Goal: Task Accomplishment & Management: Use online tool/utility

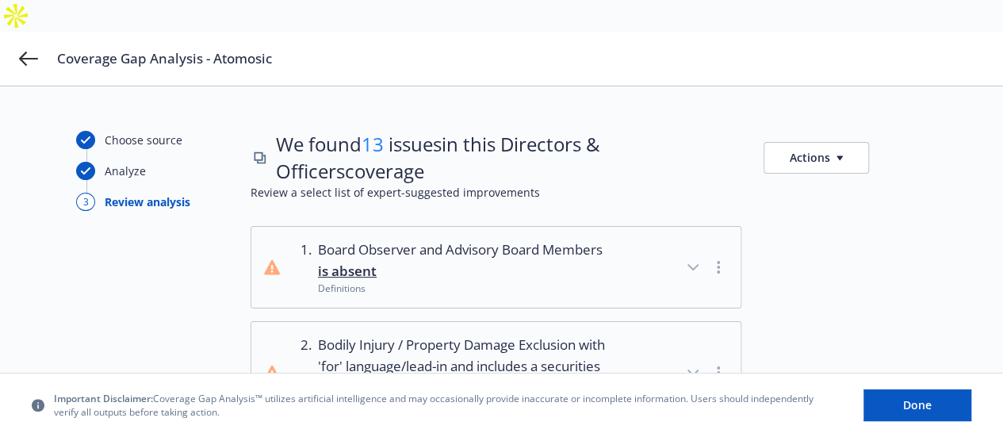
click at [832, 142] on button "Actions" at bounding box center [815, 158] width 105 height 32
click at [797, 177] on link "Copy list of issues" at bounding box center [880, 172] width 256 height 32
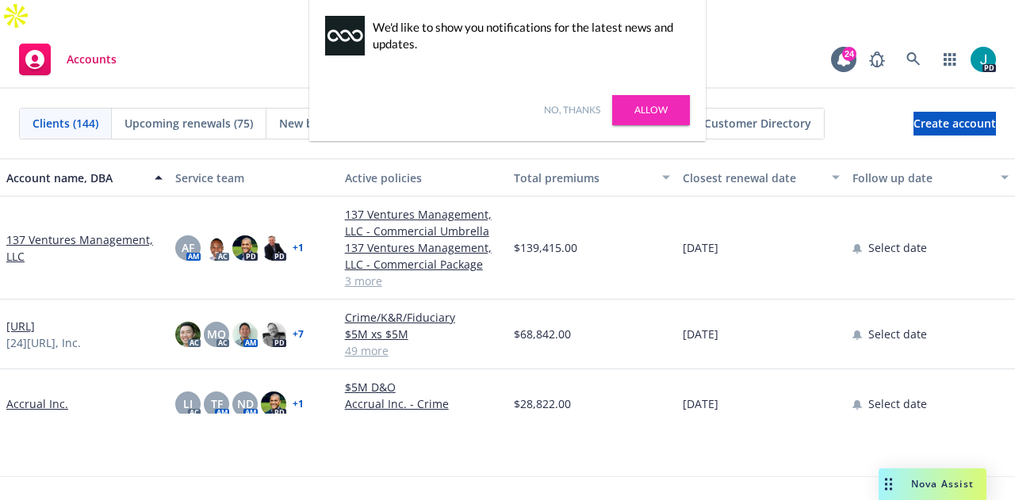
click at [585, 103] on link "No, thanks" at bounding box center [572, 110] width 56 height 14
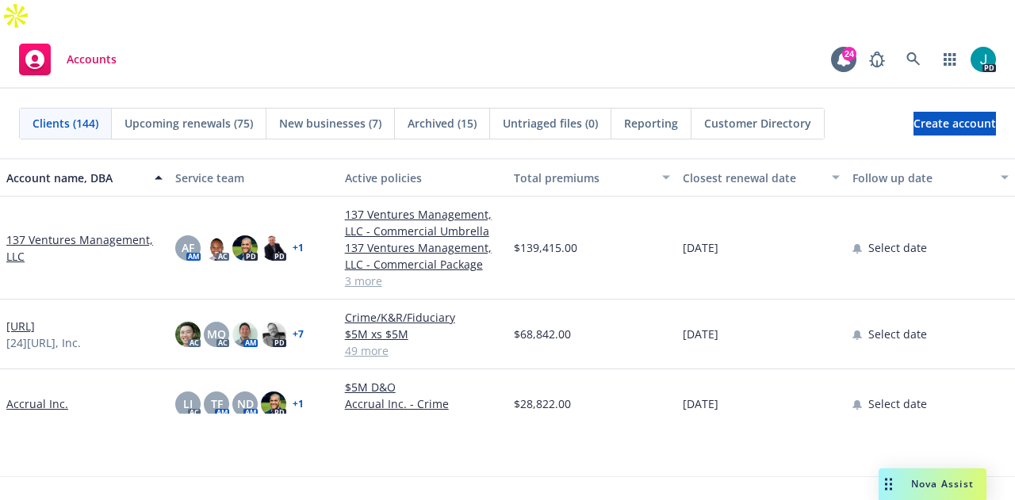
click at [927, 436] on div "Nova Assist" at bounding box center [932, 484] width 108 height 32
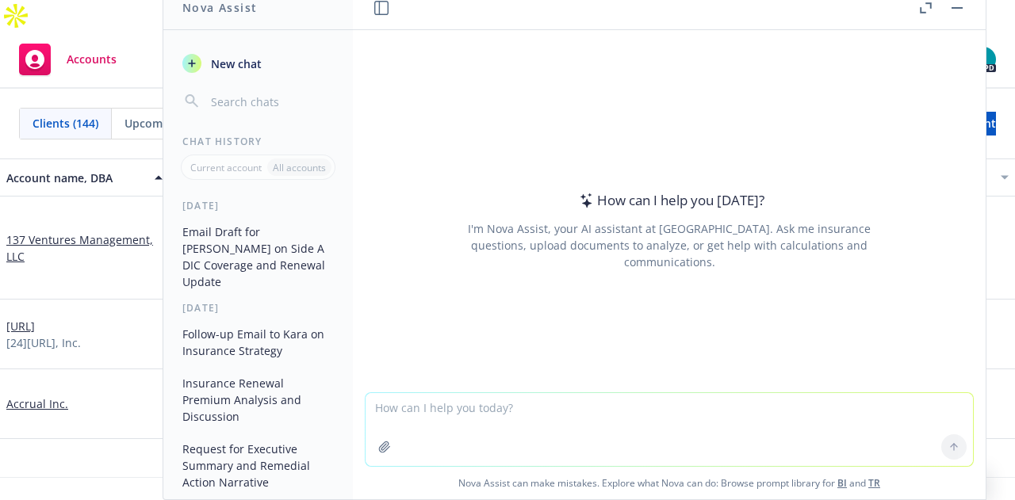
click at [470, 413] on textarea at bounding box center [668, 429] width 607 height 73
click at [408, 403] on textarea at bounding box center [668, 429] width 607 height 73
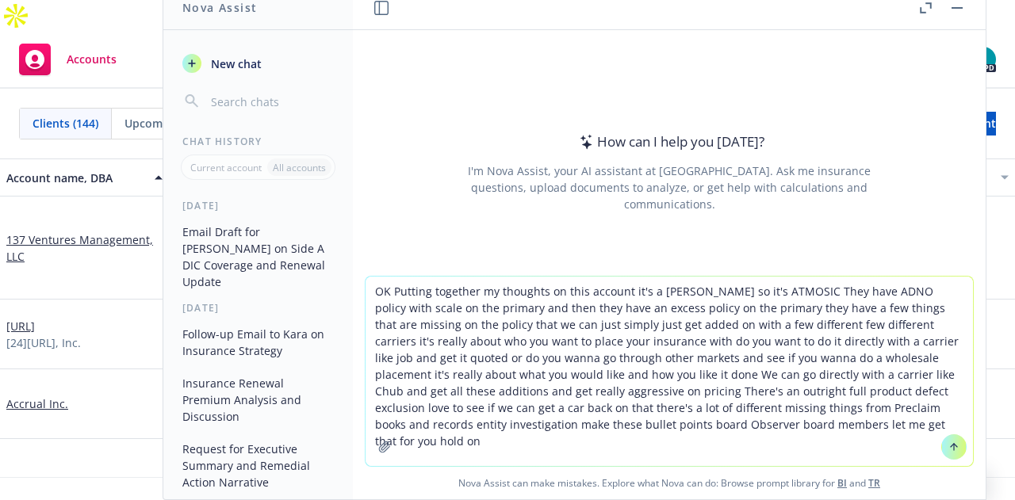
click at [816, 430] on textarea "OK Putting together my thoughts on this account it's a [PERSON_NAME] so it's AT…" at bounding box center [668, 371] width 607 height 189
drag, startPoint x: 812, startPoint y: 423, endPoint x: 808, endPoint y: 414, distance: 10.3
click at [812, 423] on textarea "OK Putting together my thoughts on this account it's a [PERSON_NAME] so it's AT…" at bounding box center [668, 371] width 607 height 189
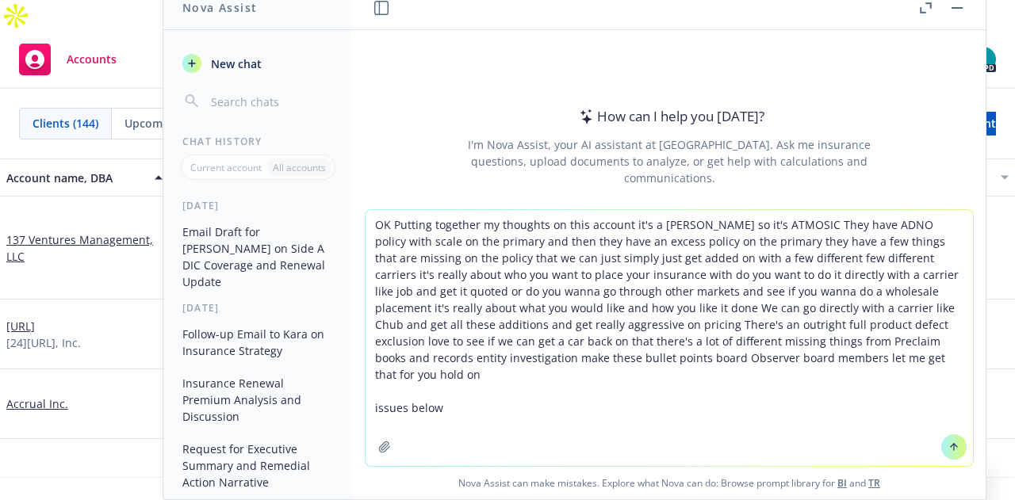
paste textarea "Loremi ---------- Dolor Sitametc adi Elitsedd Eiusm Tempori ut labore ❌ Etdolo …"
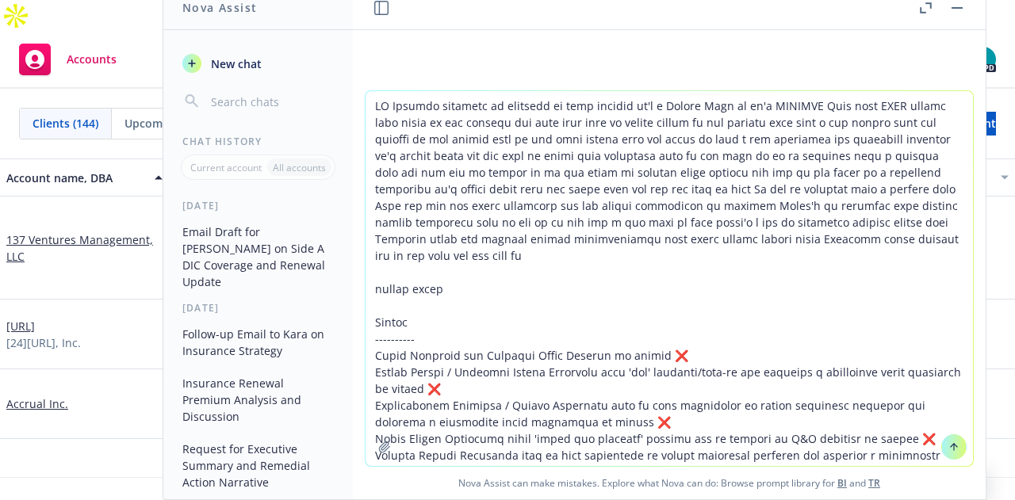
scroll to position [162, 0]
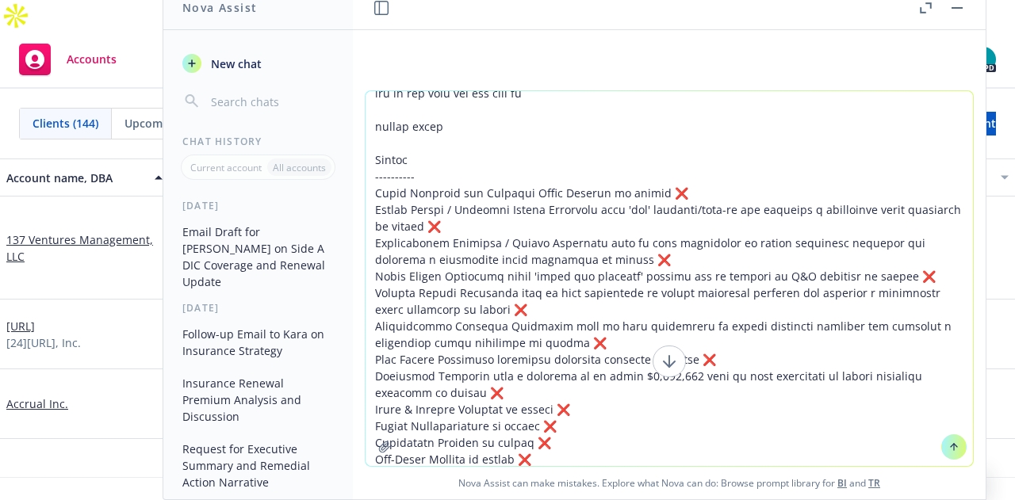
type textarea "OK Putting together my thoughts on this account it's a [PERSON_NAME] so it's AT…"
click at [889, 436] on textarea at bounding box center [668, 278] width 607 height 375
click at [869, 436] on textarea at bounding box center [668, 278] width 607 height 375
click at [867, 436] on textarea at bounding box center [668, 278] width 607 height 375
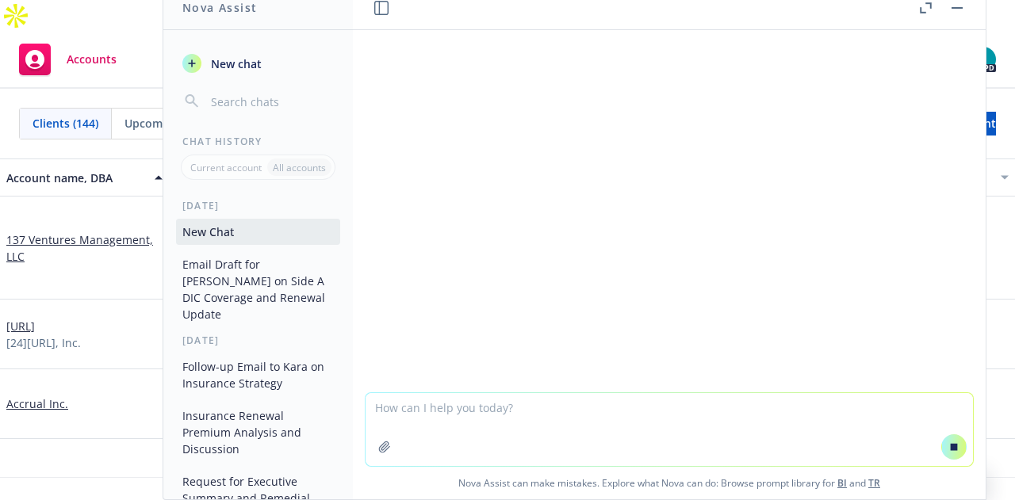
scroll to position [214, 0]
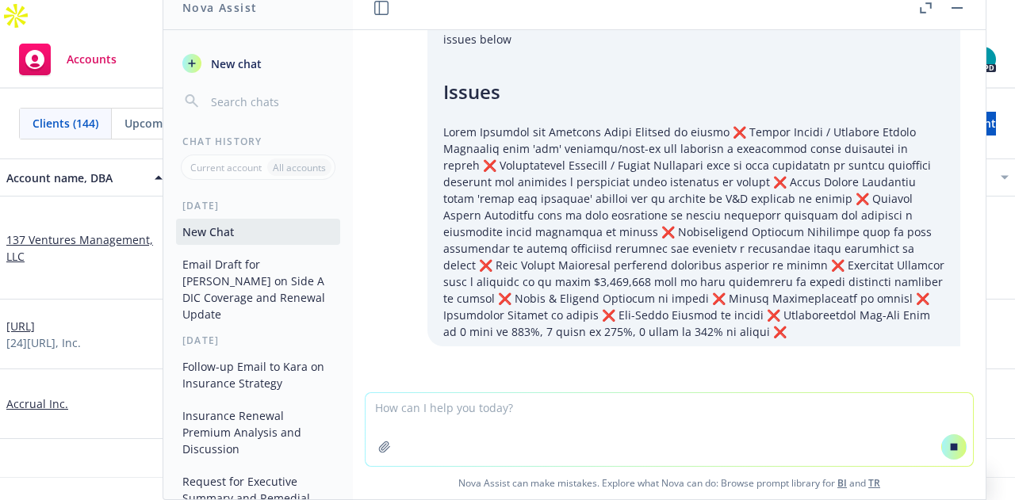
click at [949, 436] on icon at bounding box center [953, 446] width 11 height 11
click at [639, 426] on textarea at bounding box center [668, 429] width 607 height 73
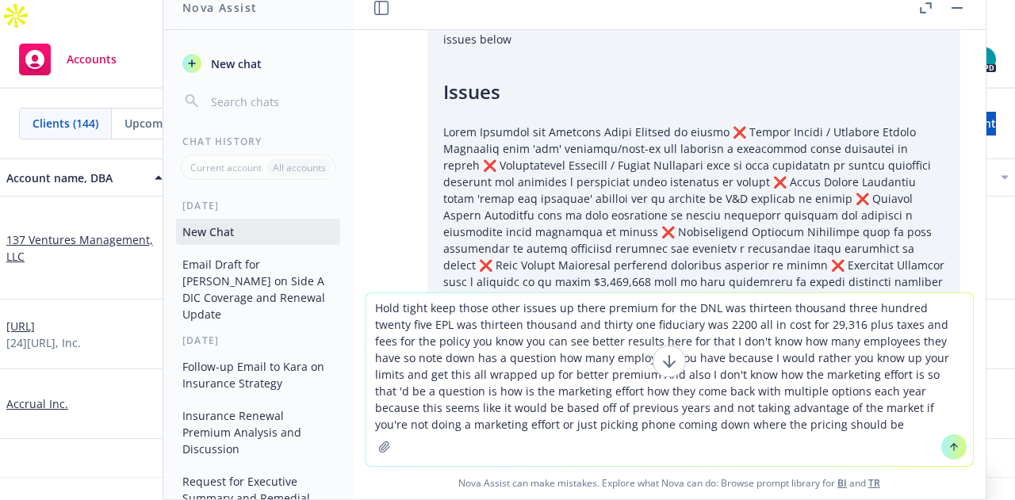
click at [737, 426] on textarea "Hold tight keep those other issues up there premium for the DNL was thirteen th…" at bounding box center [668, 379] width 607 height 173
click at [707, 436] on textarea "Hold tight keep those other issues up there premium for the DNL was thirteen th…" at bounding box center [668, 379] width 607 height 173
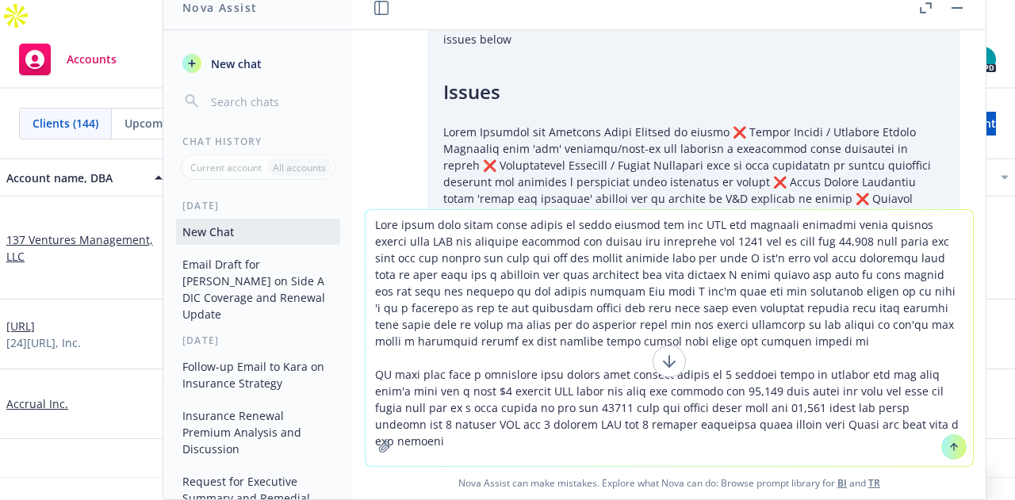
type textarea "Hold tight keep those other issues up there premium for the DNL was thirteen th…"
click at [941, 436] on button at bounding box center [953, 446] width 25 height 25
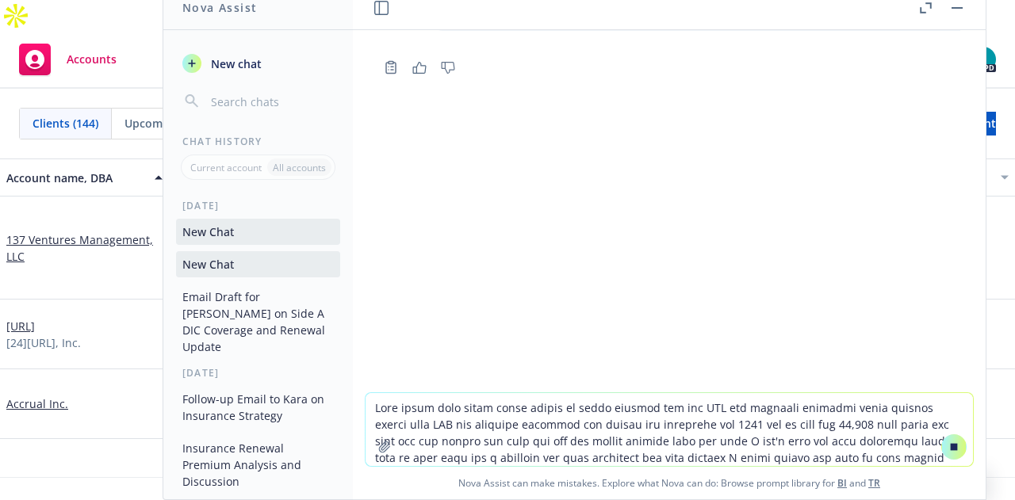
scroll to position [529, 0]
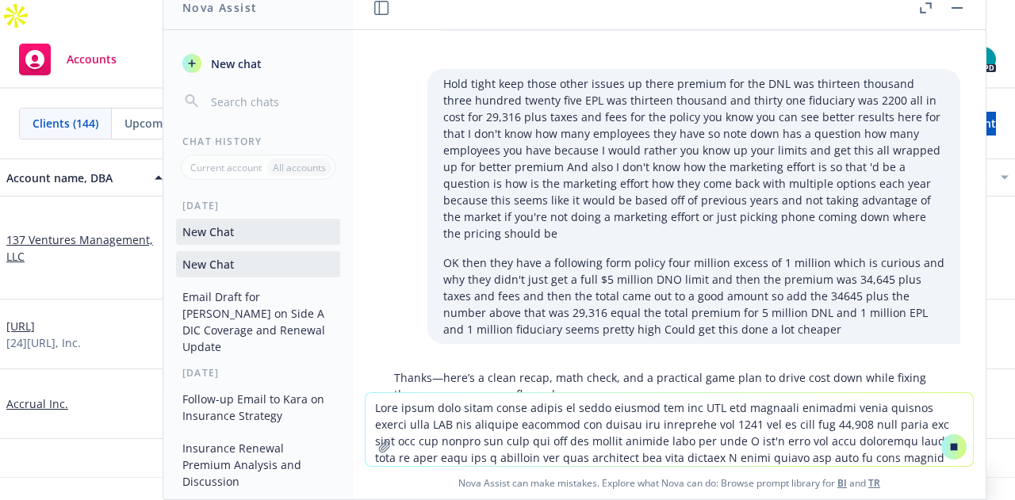
click at [719, 417] on textarea at bounding box center [668, 429] width 607 height 73
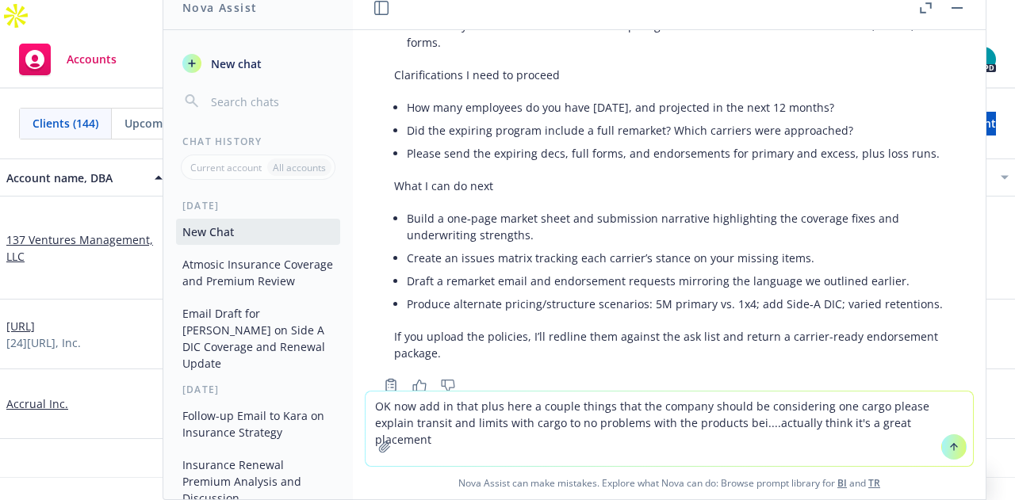
scroll to position [2167, 0]
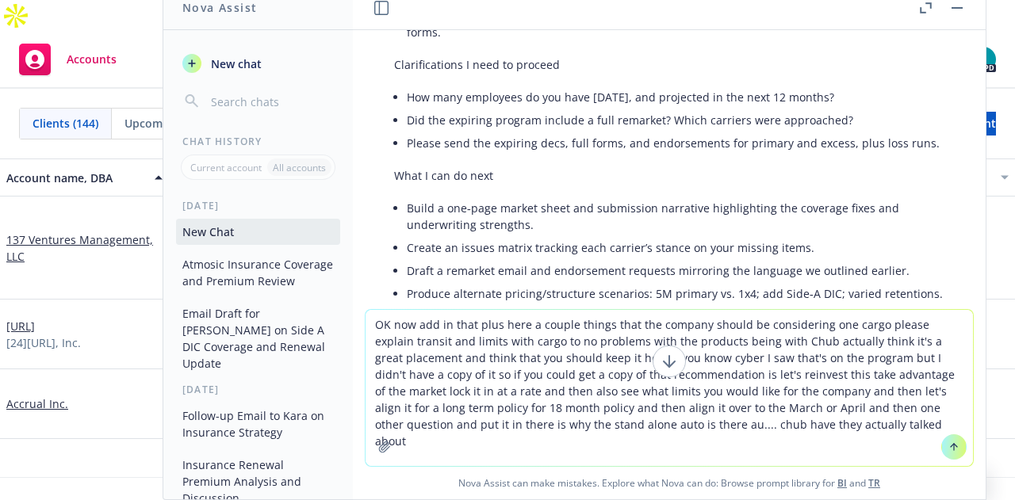
type textarea "OK now add in that plus here a couple things that the company should be conside…"
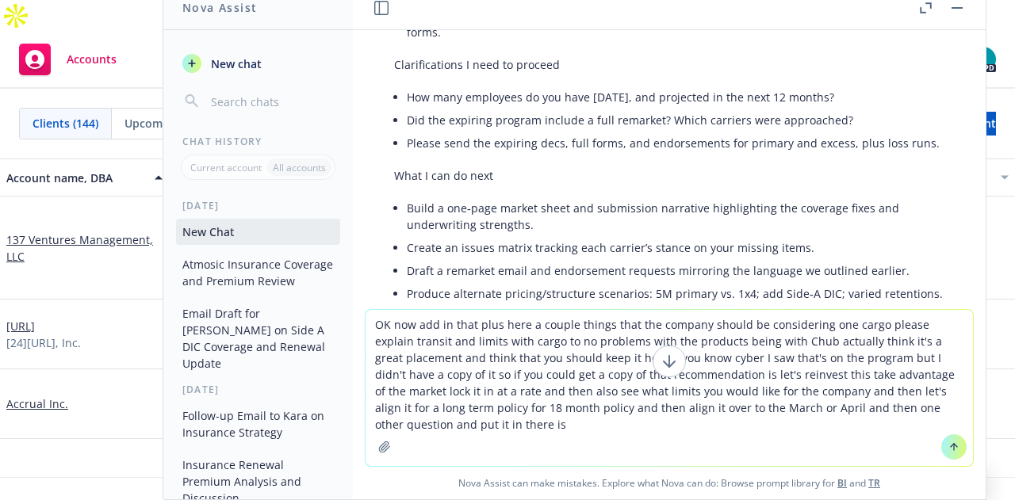
click at [950, 436] on icon at bounding box center [953, 446] width 11 height 11
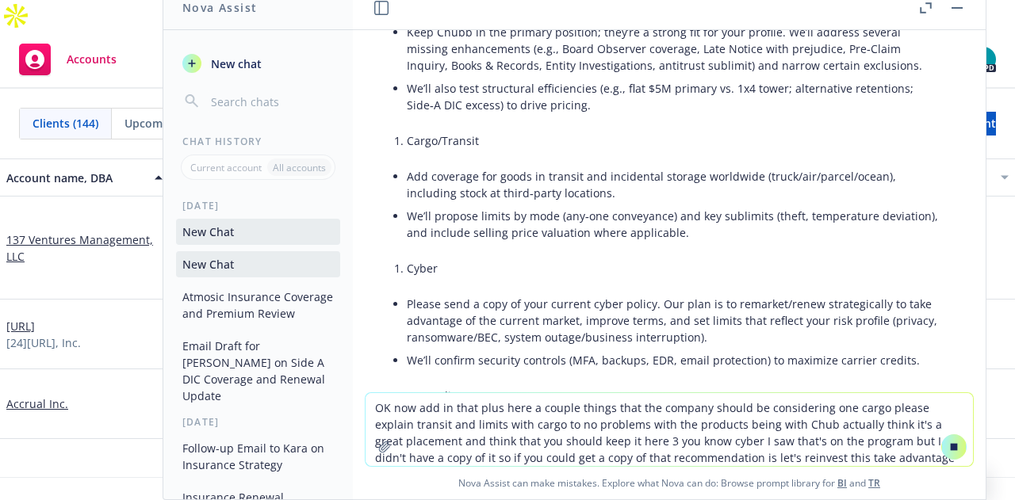
scroll to position [3797, 0]
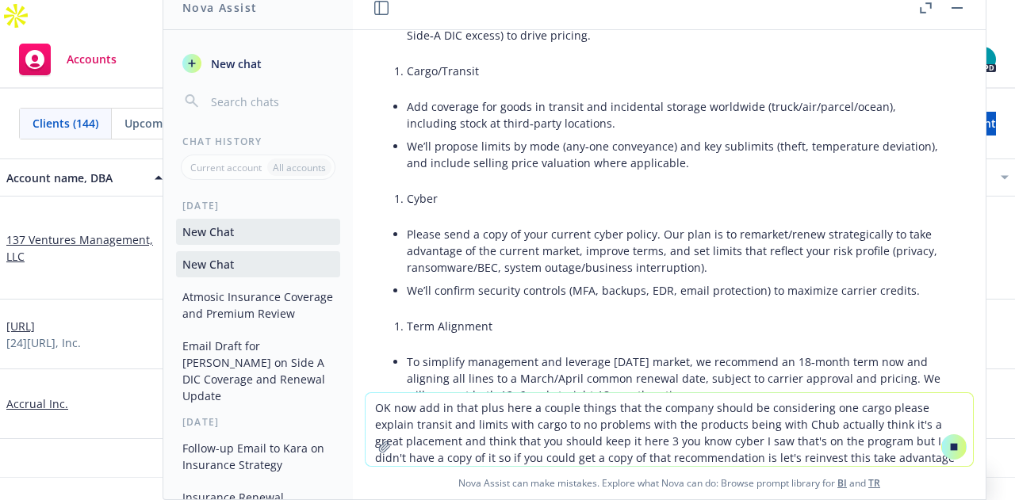
click at [448, 422] on textarea "OK now add in that plus here a couple things that the company should be conside…" at bounding box center [668, 429] width 607 height 73
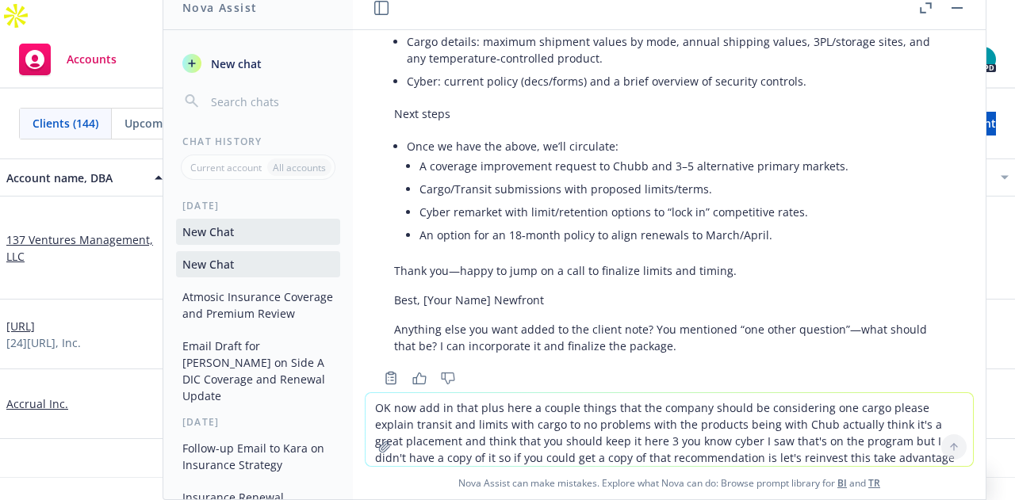
scroll to position [4320, 0]
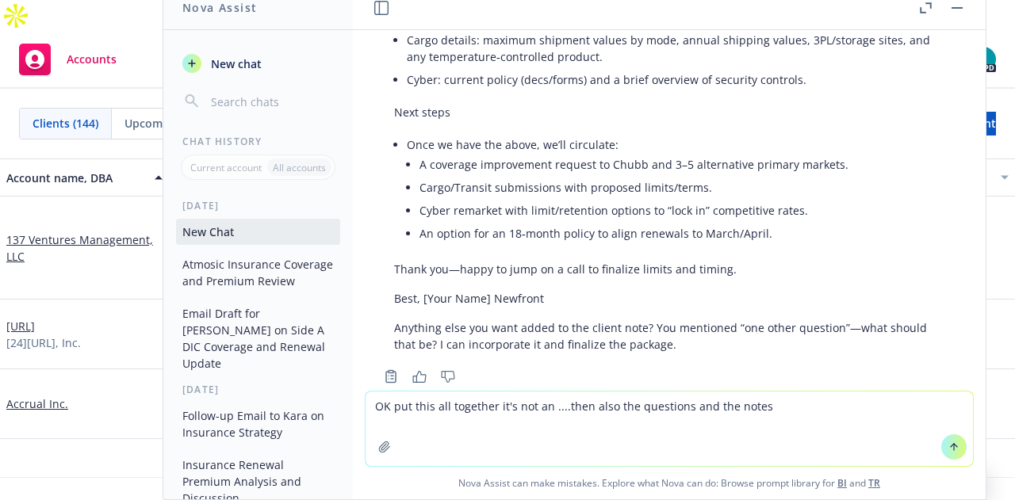
type textarea "OK put this all together it's not an email it's more of notes so however you pu…"
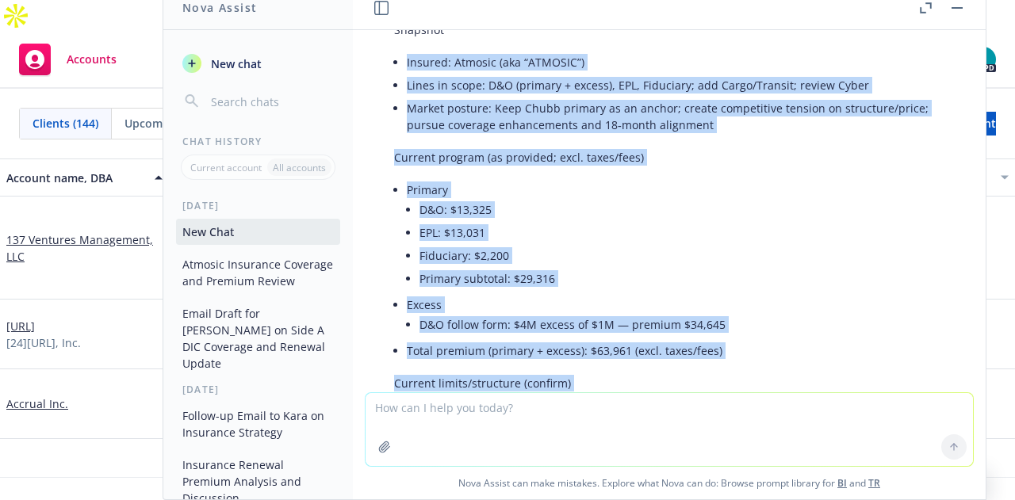
scroll to position [4716, 0]
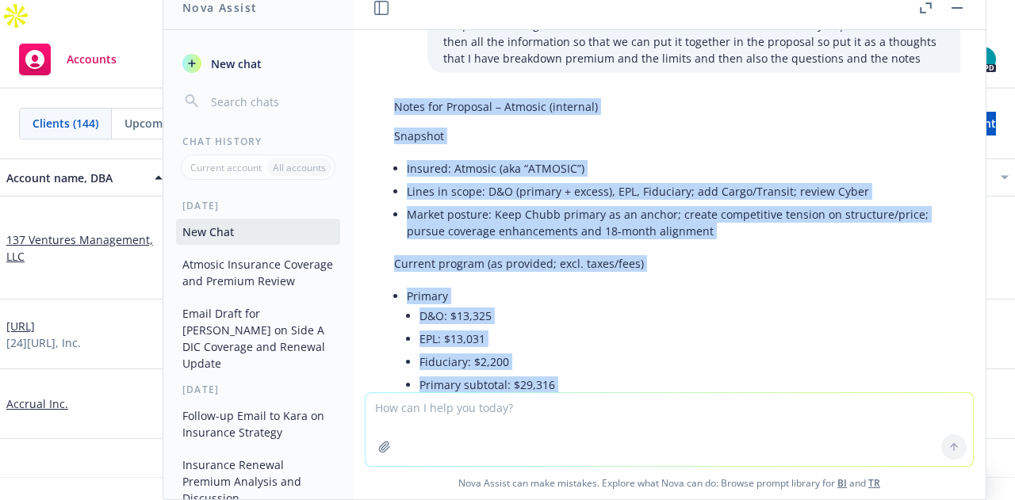
drag, startPoint x: 815, startPoint y: 311, endPoint x: 390, endPoint y: 75, distance: 485.7
copy div "Lorem ips Dolorsit – Ametcon (adipisci) Elitsedd Eiusmod: Tempori (utl “ETDOLOR…"
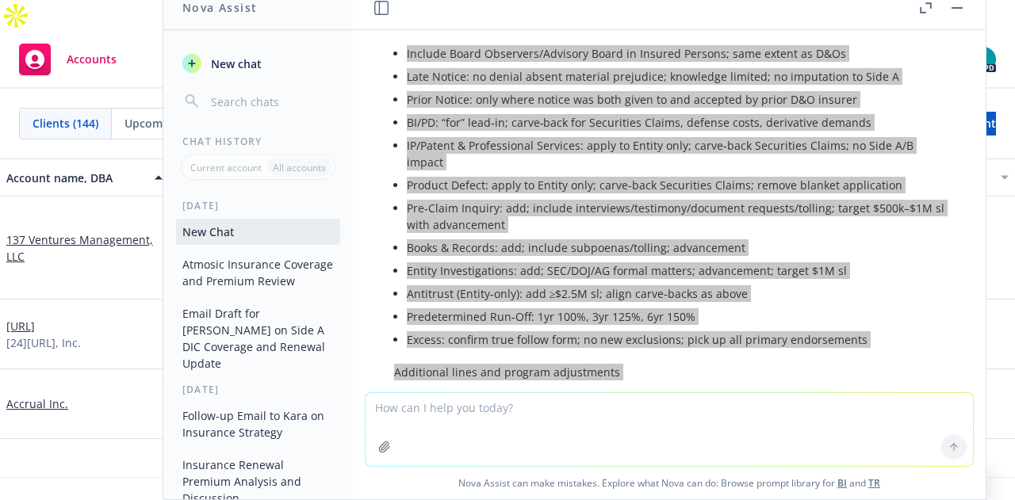
scroll to position [5826, 0]
